Goal: Task Accomplishment & Management: Use online tool/utility

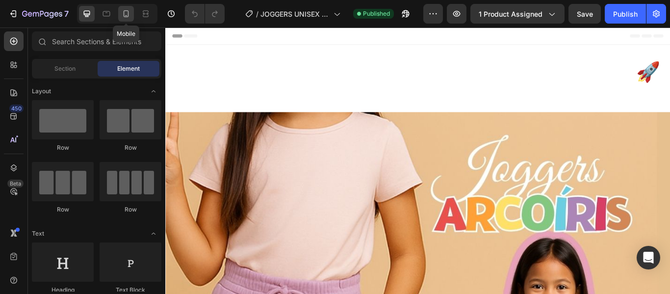
click at [123, 14] on icon at bounding box center [126, 14] width 10 height 10
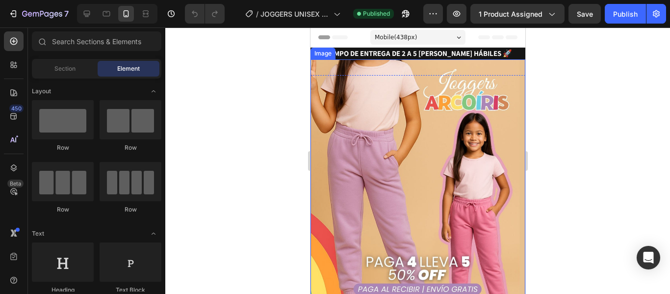
click at [409, 147] on img at bounding box center [417, 193] width 215 height 269
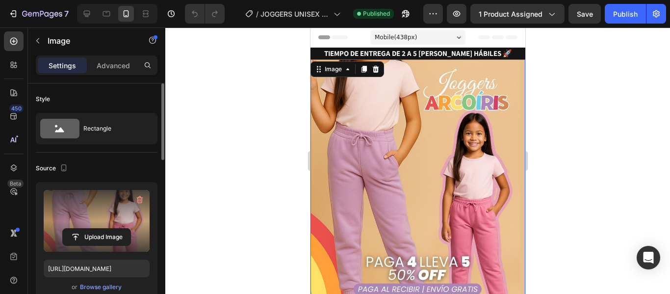
click at [108, 199] on label at bounding box center [97, 221] width 106 height 62
click at [108, 228] on input "file" at bounding box center [97, 236] width 68 height 17
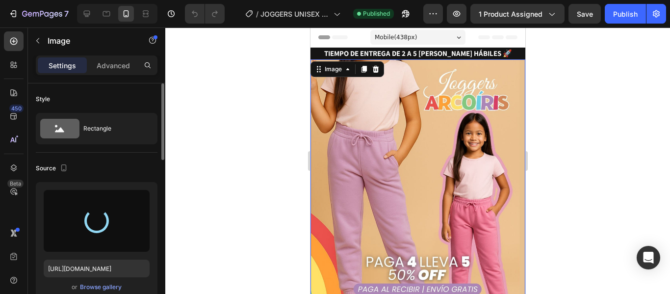
type input "[URL][DOMAIN_NAME]"
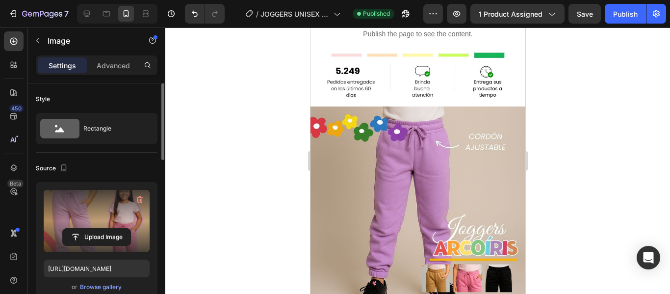
scroll to position [490, 0]
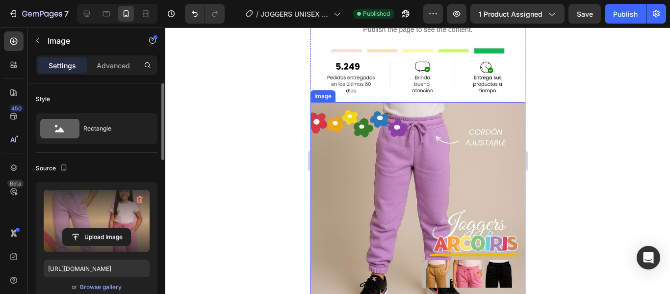
click at [430, 186] on img at bounding box center [417, 209] width 215 height 215
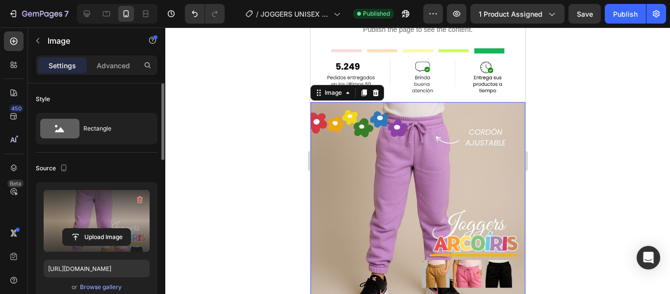
click at [87, 209] on label at bounding box center [97, 221] width 106 height 62
click at [87, 228] on input "file" at bounding box center [97, 236] width 68 height 17
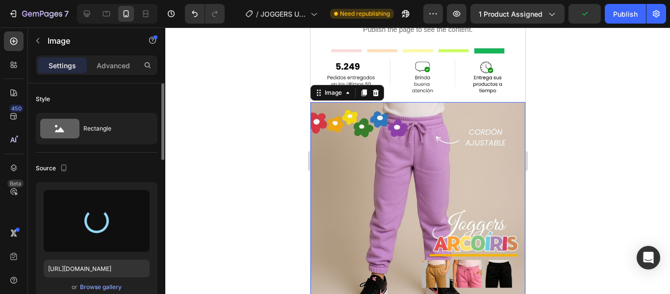
type input "[URL][DOMAIN_NAME]"
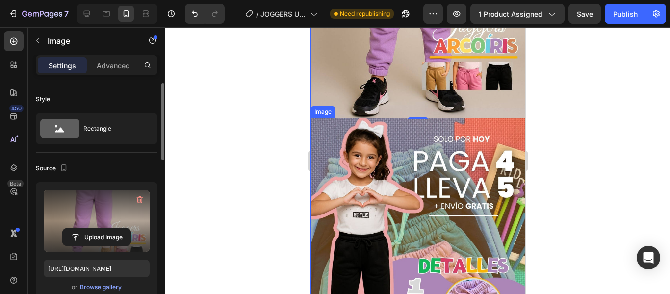
scroll to position [735, 0]
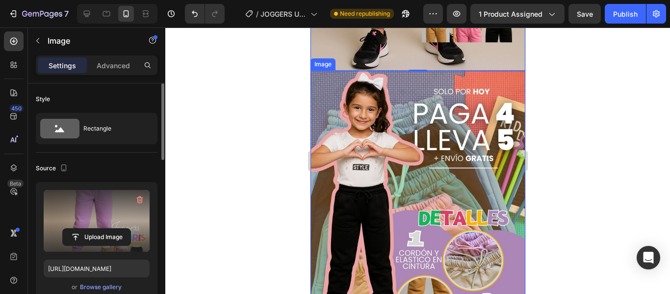
click at [410, 144] on img at bounding box center [417, 204] width 215 height 269
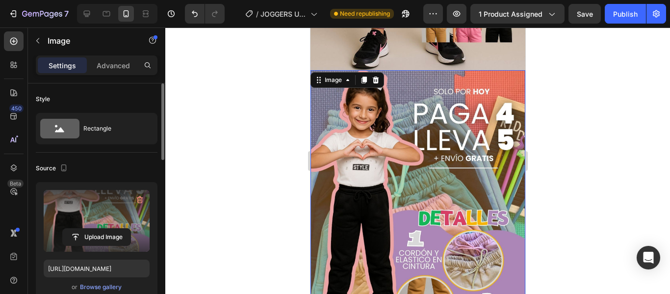
click at [106, 204] on label at bounding box center [97, 221] width 106 height 62
click at [106, 228] on input "file" at bounding box center [97, 236] width 68 height 17
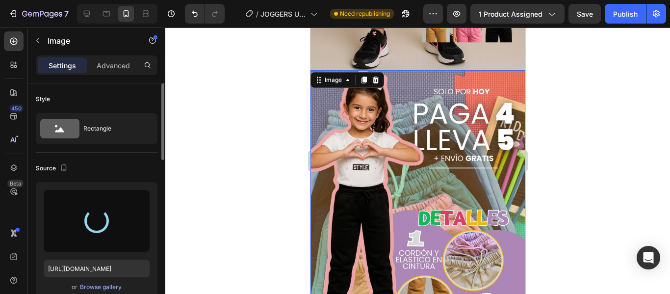
type input "[URL][DOMAIN_NAME]"
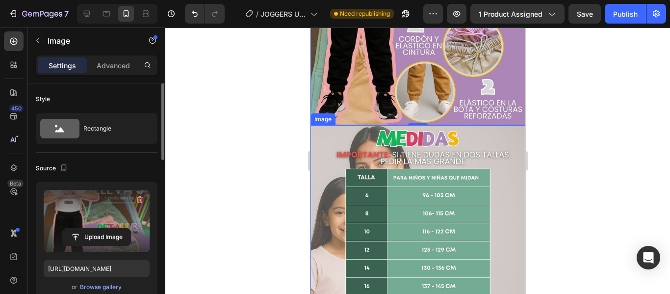
scroll to position [931, 0]
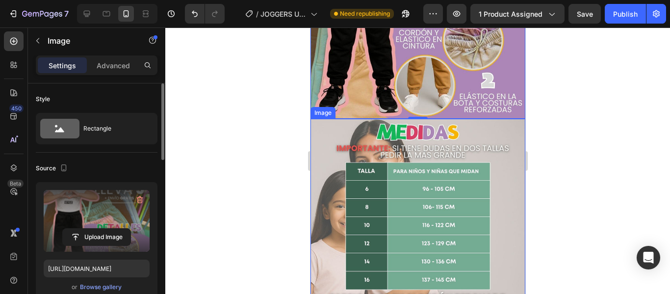
click at [397, 200] on img at bounding box center [417, 253] width 215 height 269
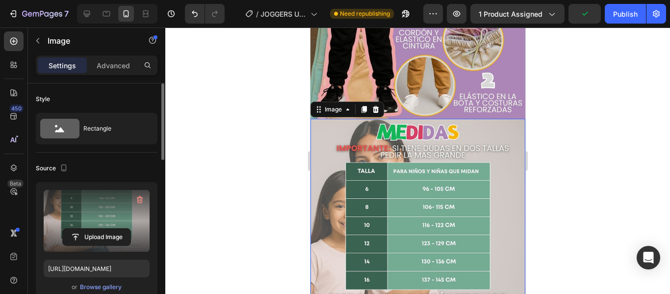
click at [100, 203] on label at bounding box center [97, 221] width 106 height 62
click at [100, 228] on input "file" at bounding box center [97, 236] width 68 height 17
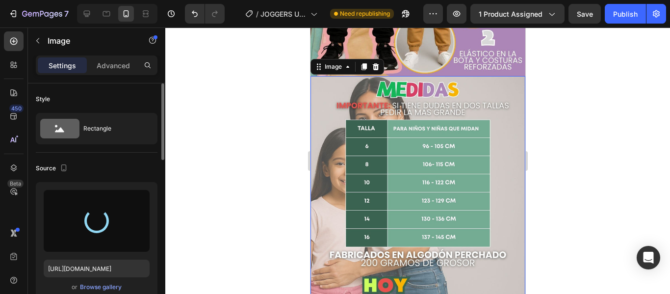
scroll to position [1029, 0]
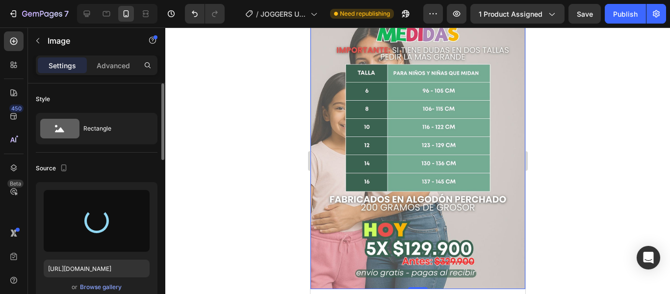
type input "[URL][DOMAIN_NAME]"
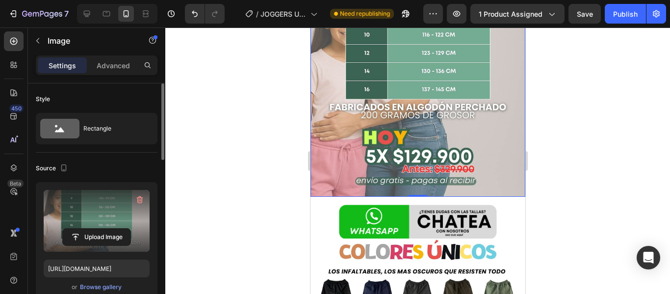
scroll to position [1275, 0]
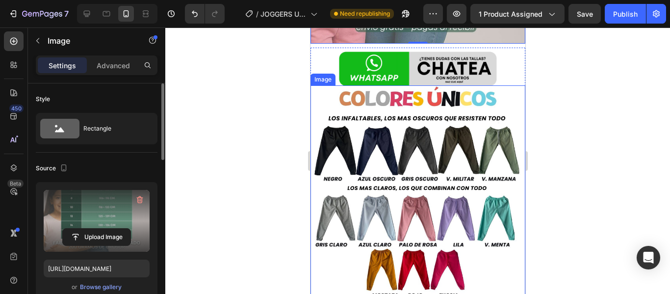
click at [390, 155] on img at bounding box center [417, 219] width 215 height 269
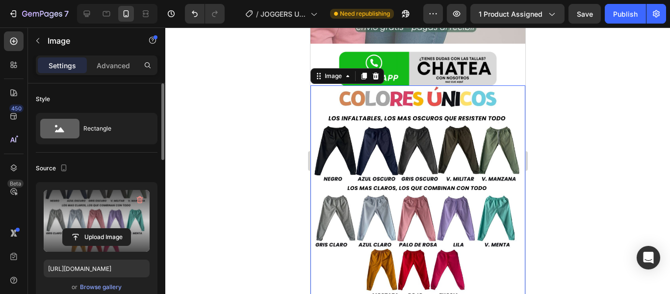
click at [102, 203] on label at bounding box center [97, 221] width 106 height 62
click at [102, 228] on input "file" at bounding box center [97, 236] width 68 height 17
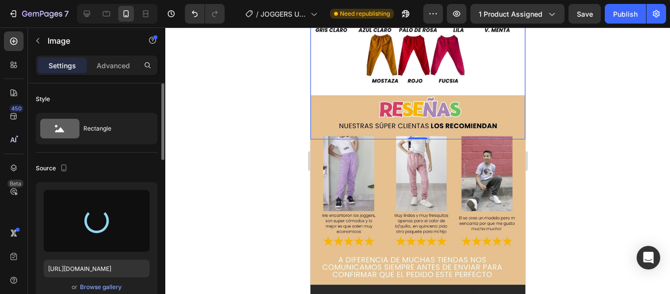
scroll to position [1520, 0]
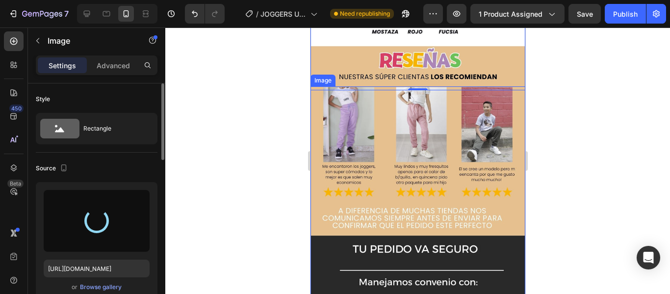
type input "[URL][DOMAIN_NAME]"
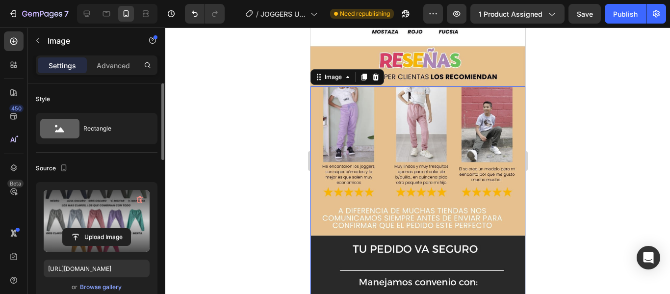
click at [401, 175] on img at bounding box center [417, 220] width 215 height 269
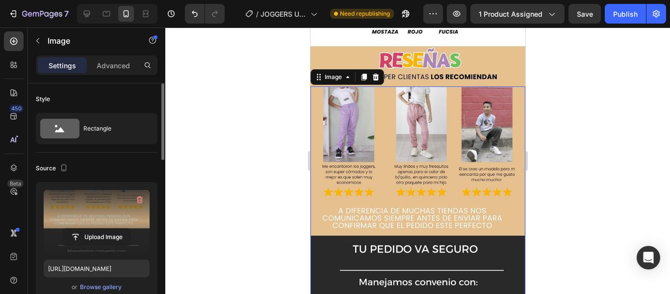
click at [94, 210] on label at bounding box center [97, 221] width 106 height 62
click at [94, 228] on input "file" at bounding box center [97, 236] width 68 height 17
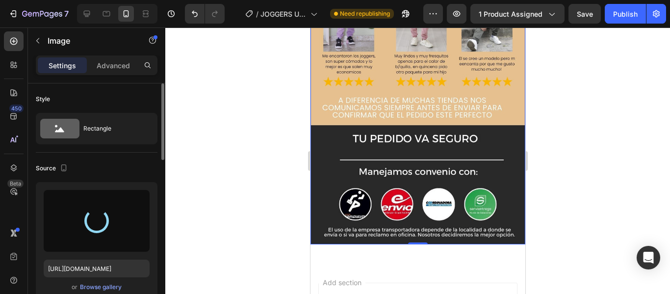
scroll to position [1616, 0]
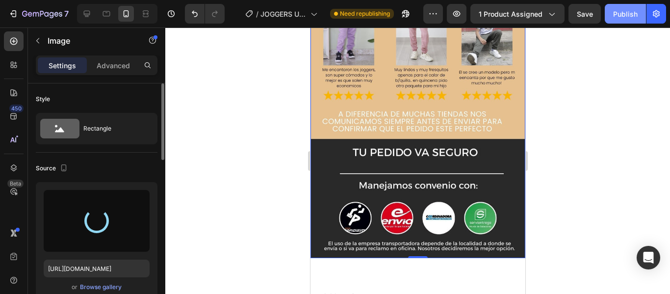
type input "[URL][DOMAIN_NAME]"
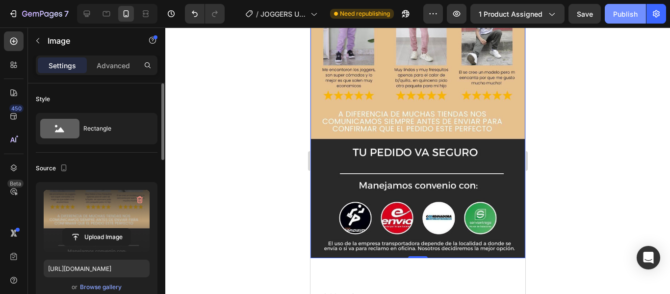
click at [626, 13] on div "Publish" at bounding box center [625, 14] width 25 height 10
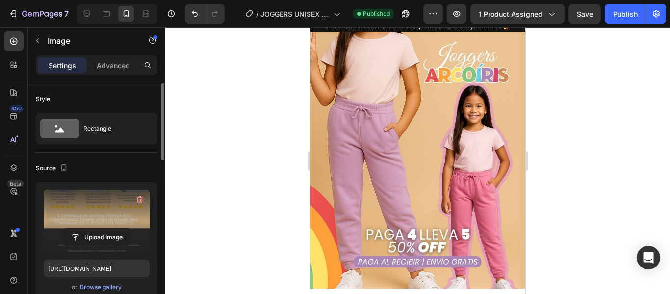
scroll to position [0, 0]
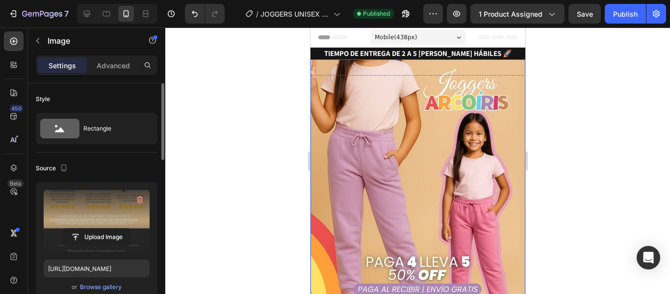
click at [400, 154] on img at bounding box center [417, 193] width 215 height 269
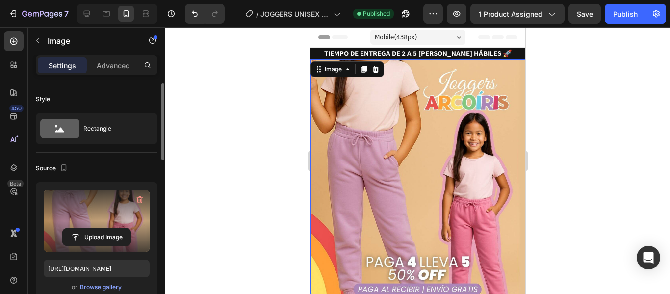
click at [106, 205] on label at bounding box center [97, 221] width 106 height 62
click at [106, 228] on input "file" at bounding box center [97, 236] width 68 height 17
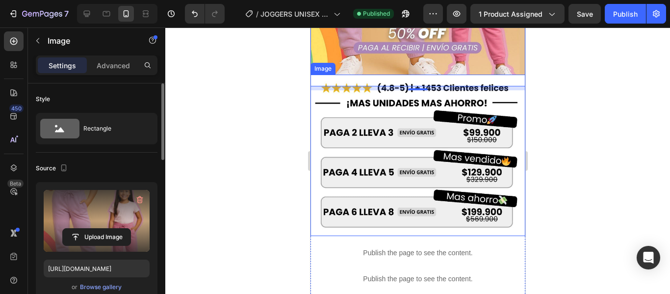
scroll to position [245, 0]
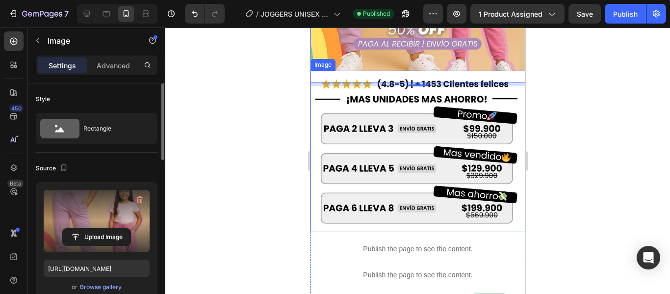
click at [379, 128] on img at bounding box center [417, 151] width 215 height 161
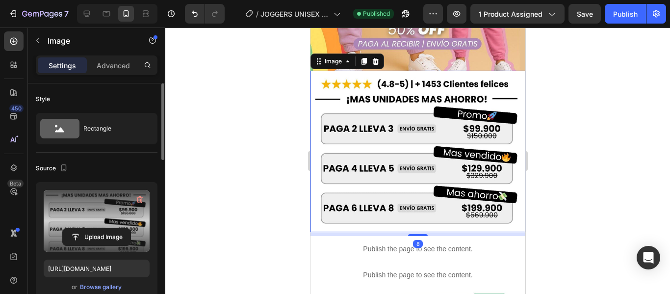
click at [92, 209] on label at bounding box center [97, 221] width 106 height 62
click at [92, 228] on input "file" at bounding box center [97, 236] width 68 height 17
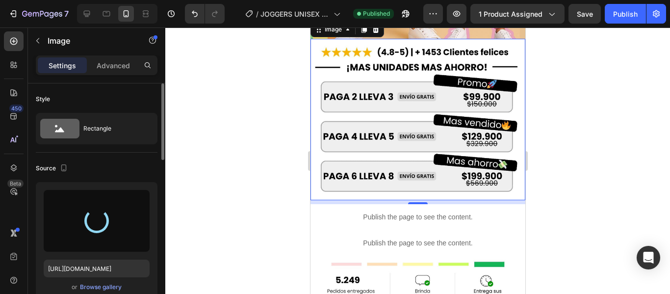
scroll to position [294, 0]
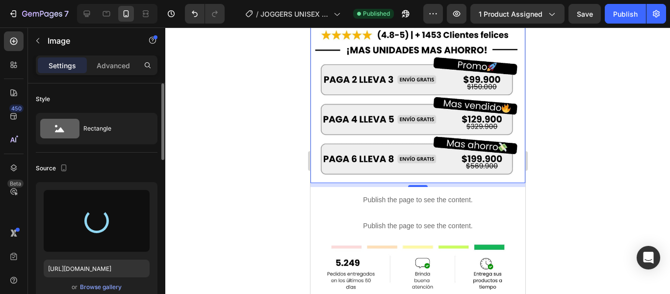
type input "[URL][DOMAIN_NAME]"
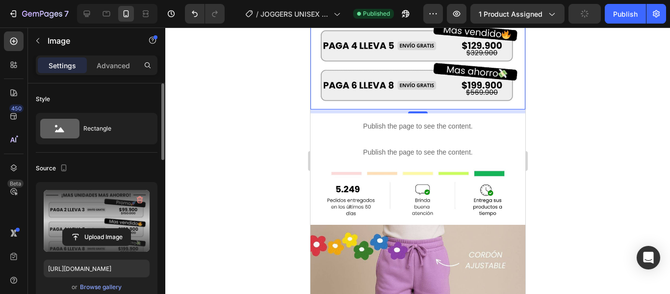
scroll to position [392, 0]
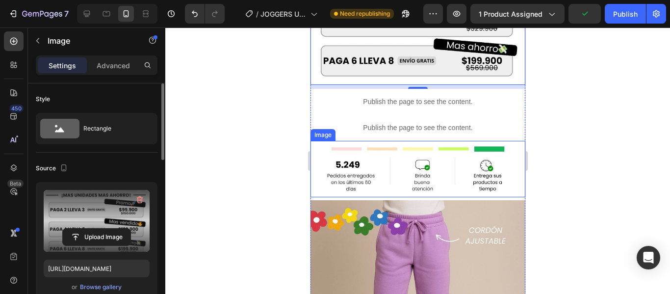
click at [357, 149] on img at bounding box center [417, 169] width 205 height 57
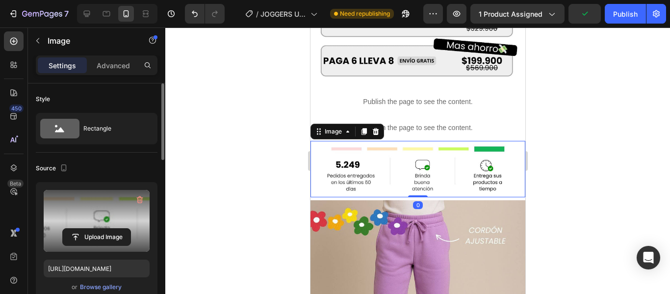
click at [98, 220] on label at bounding box center [97, 221] width 106 height 62
click at [98, 228] on input "file" at bounding box center [97, 236] width 68 height 17
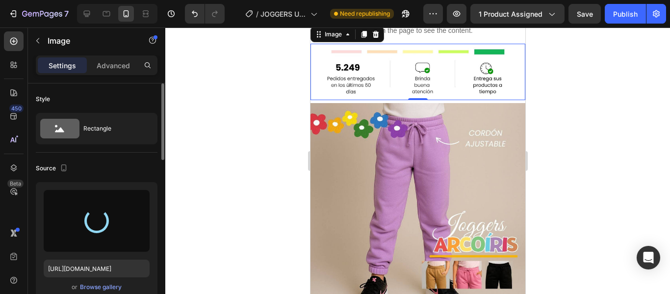
scroll to position [490, 0]
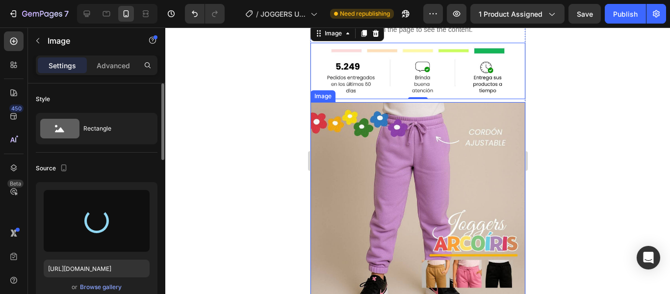
type input "[URL][DOMAIN_NAME]"
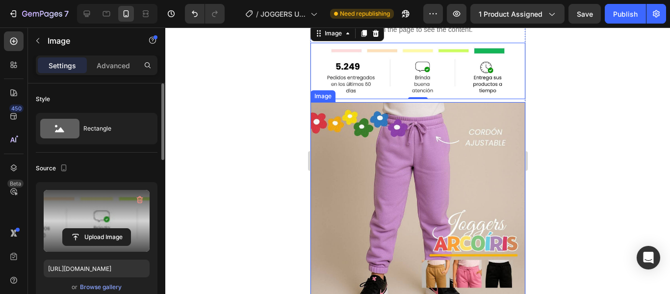
click at [405, 154] on img at bounding box center [417, 209] width 215 height 215
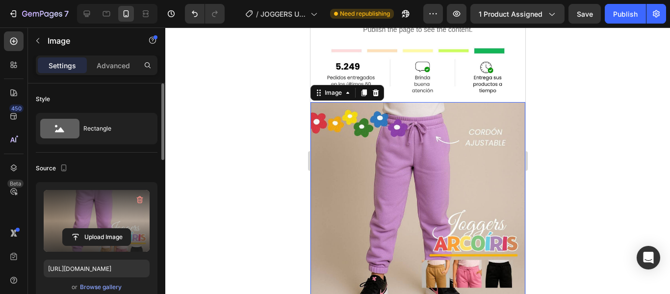
click at [116, 217] on label at bounding box center [97, 221] width 106 height 62
click at [116, 228] on input "file" at bounding box center [97, 236] width 68 height 17
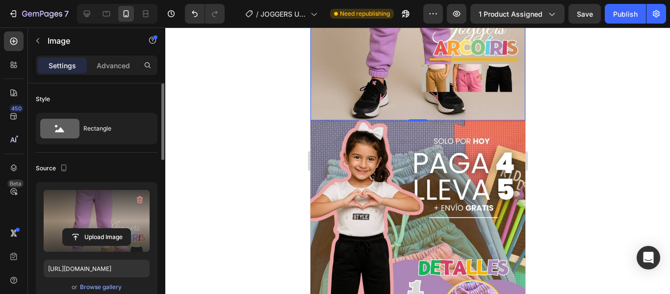
scroll to position [686, 0]
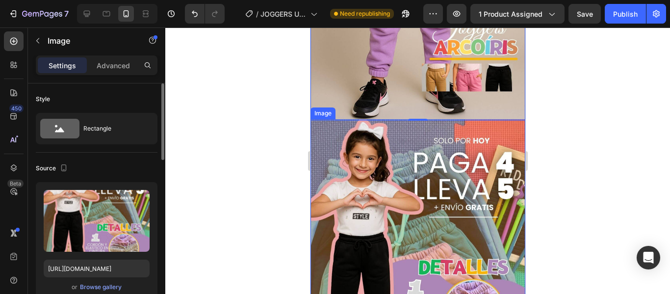
click at [429, 184] on img at bounding box center [417, 253] width 215 height 269
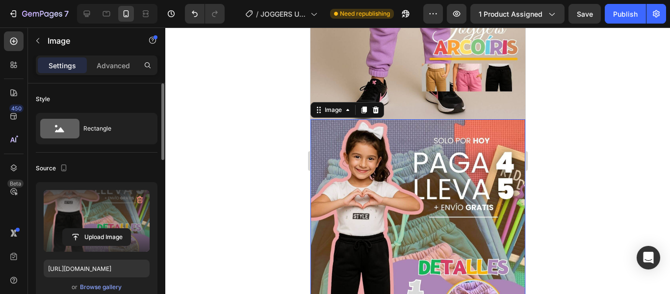
click at [113, 202] on label at bounding box center [97, 221] width 106 height 62
click at [113, 228] on input "file" at bounding box center [97, 236] width 68 height 17
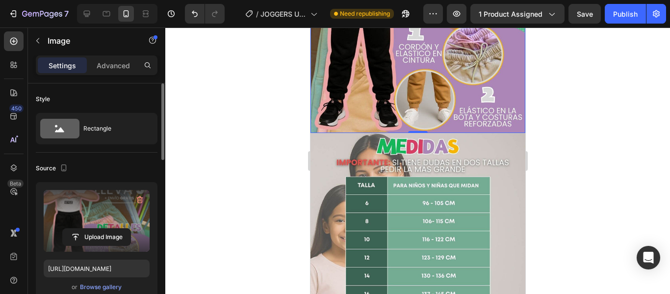
scroll to position [931, 0]
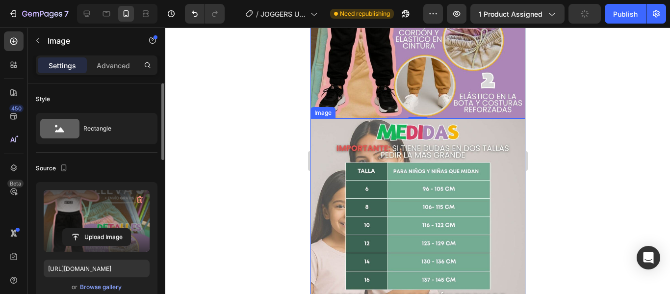
click at [420, 163] on img at bounding box center [417, 253] width 215 height 269
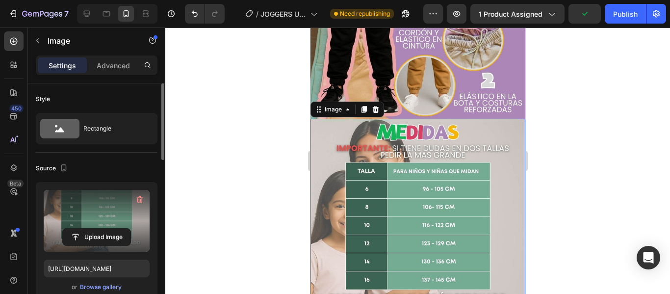
click at [105, 219] on label at bounding box center [97, 221] width 106 height 62
click at [105, 228] on input "file" at bounding box center [97, 236] width 68 height 17
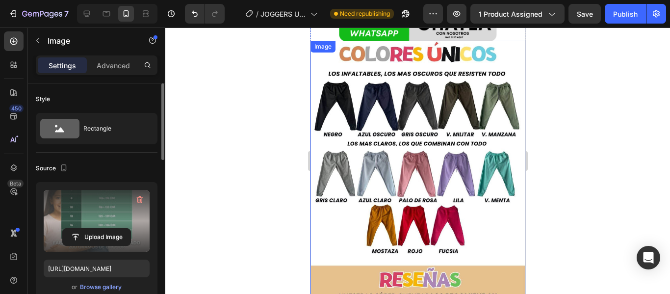
scroll to position [1324, 0]
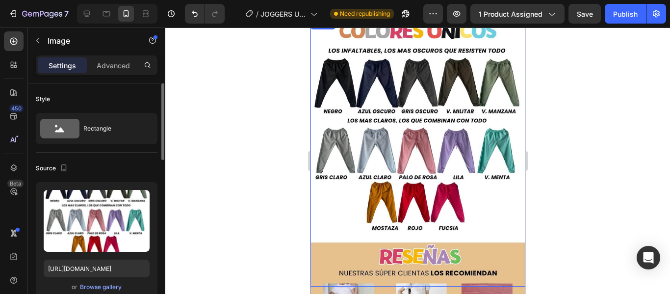
click at [409, 192] on img at bounding box center [417, 152] width 215 height 269
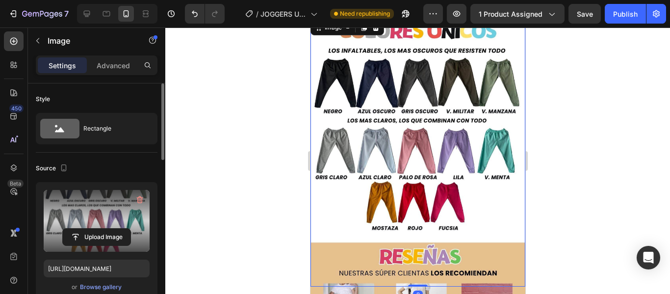
click at [85, 199] on label at bounding box center [97, 221] width 106 height 62
click at [85, 228] on input "file" at bounding box center [97, 236] width 68 height 17
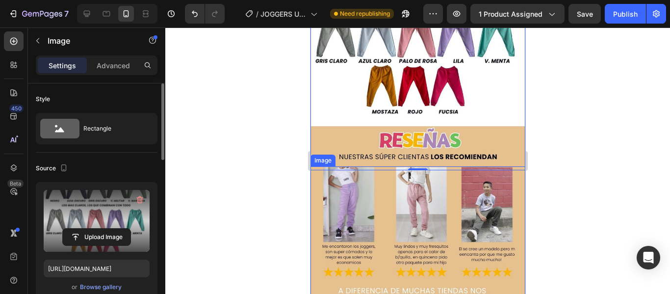
scroll to position [1471, 0]
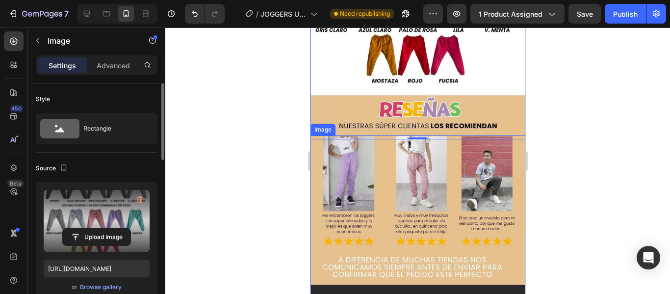
click at [405, 215] on img at bounding box center [417, 269] width 215 height 269
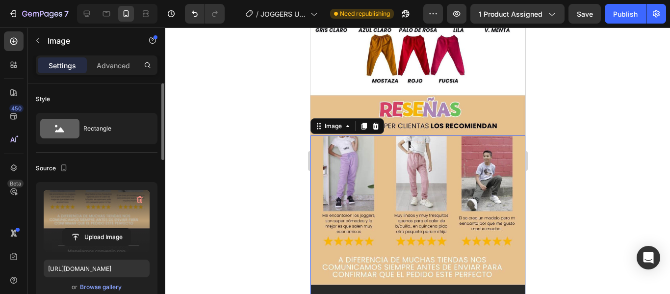
click at [85, 223] on label at bounding box center [97, 221] width 106 height 62
click at [85, 228] on input "file" at bounding box center [97, 236] width 68 height 17
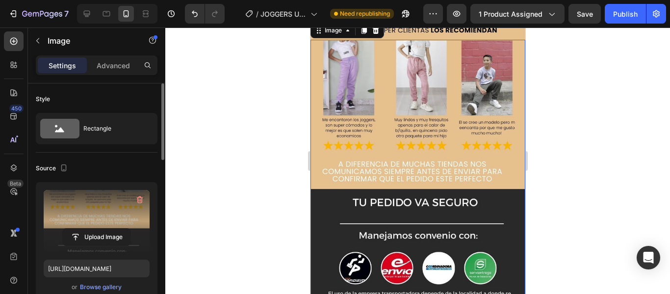
scroll to position [1569, 0]
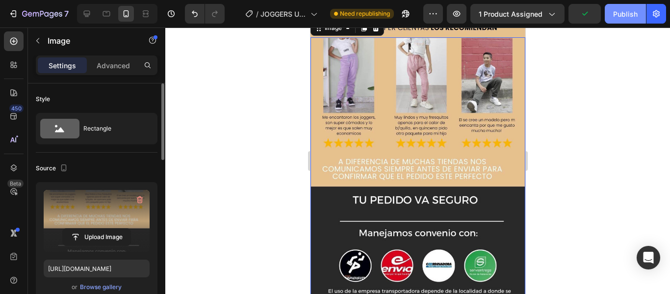
click at [619, 13] on div "Publish" at bounding box center [625, 14] width 25 height 10
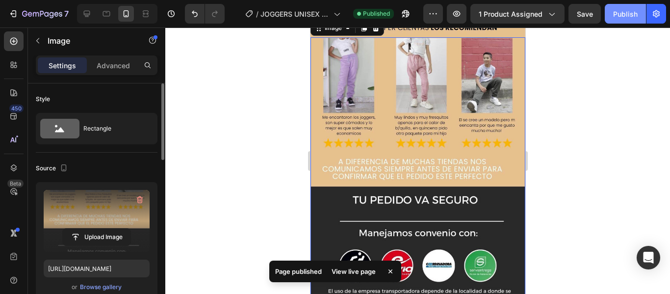
click at [625, 14] on div "Publish" at bounding box center [625, 14] width 25 height 10
